Goal: Find specific page/section: Find specific page/section

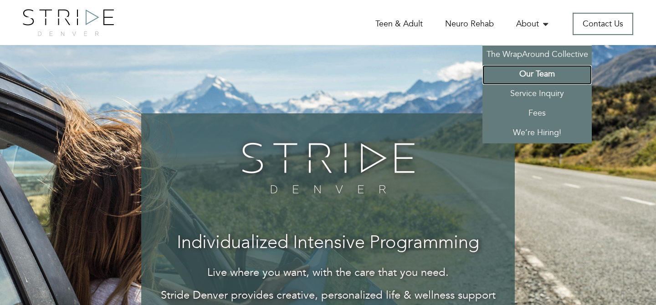
click at [531, 75] on link "Our Team" at bounding box center [536, 75] width 109 height 20
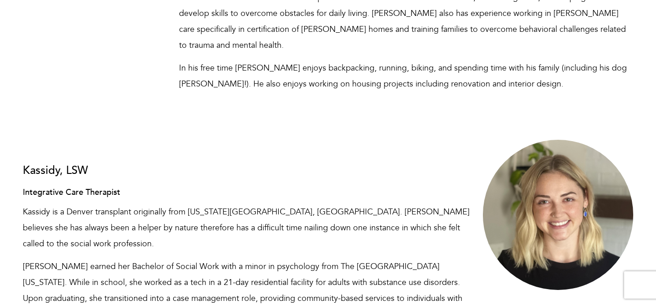
scroll to position [3384, 0]
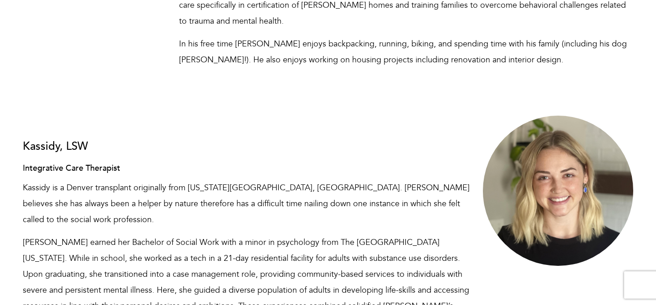
click at [57, 164] on h4 "Integrative Care Therapist" at bounding box center [250, 168] width 454 height 9
copy div "Integrative Care Therapist"
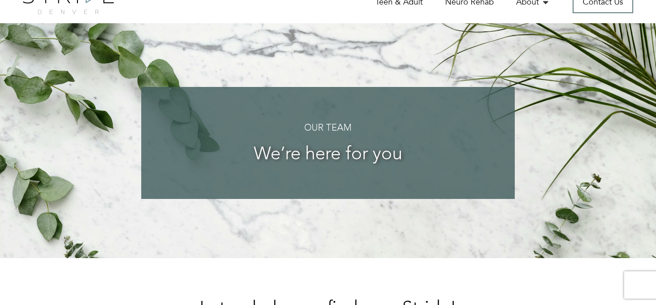
scroll to position [0, 0]
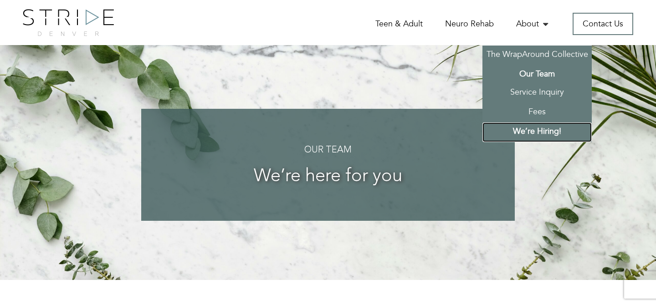
click at [539, 133] on link "We’re Hiring!" at bounding box center [536, 133] width 109 height 20
